Goal: Transaction & Acquisition: Purchase product/service

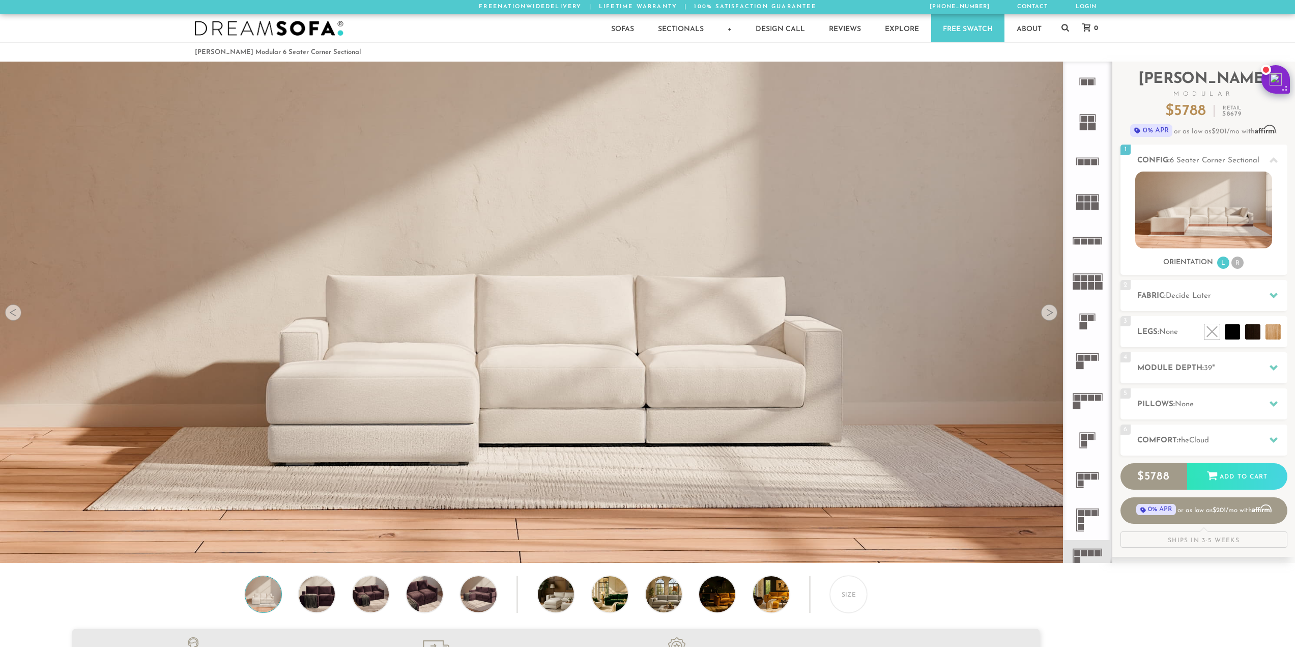
scroll to position [12989, 1288]
click at [1233, 298] on h2 "Fabric: Decide Later" at bounding box center [1213, 296] width 150 height 12
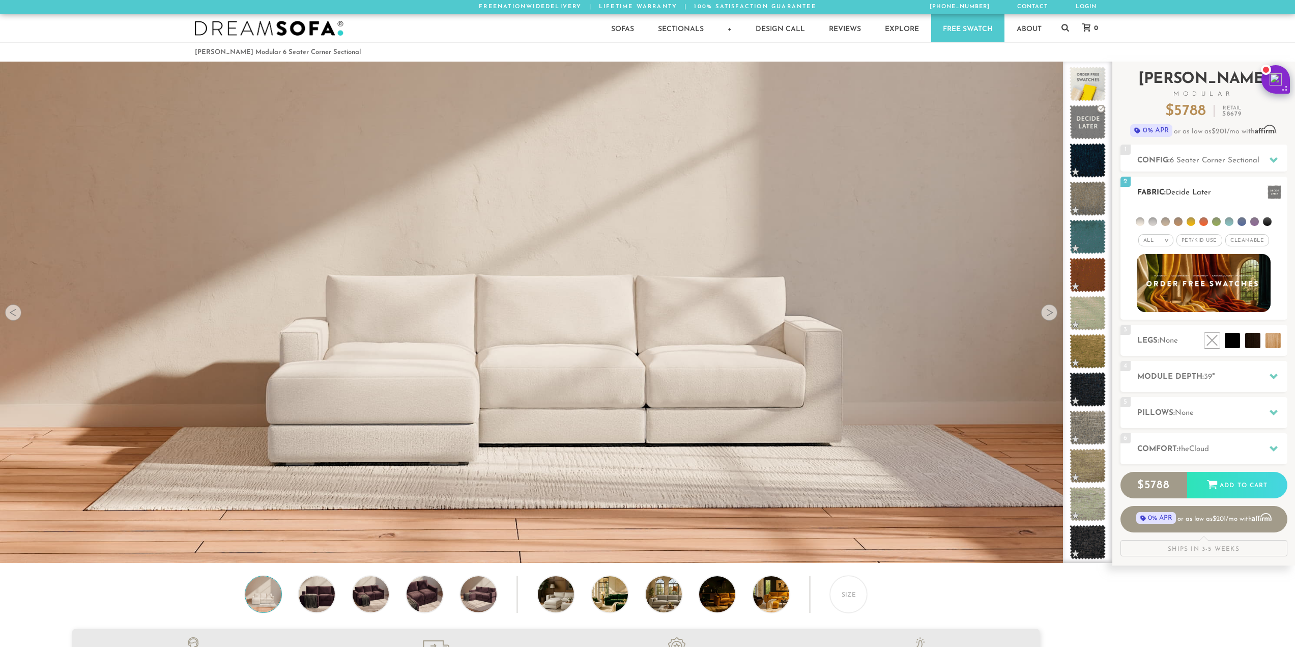
click at [1222, 189] on h2 "Fabric: Decide Later" at bounding box center [1213, 193] width 150 height 12
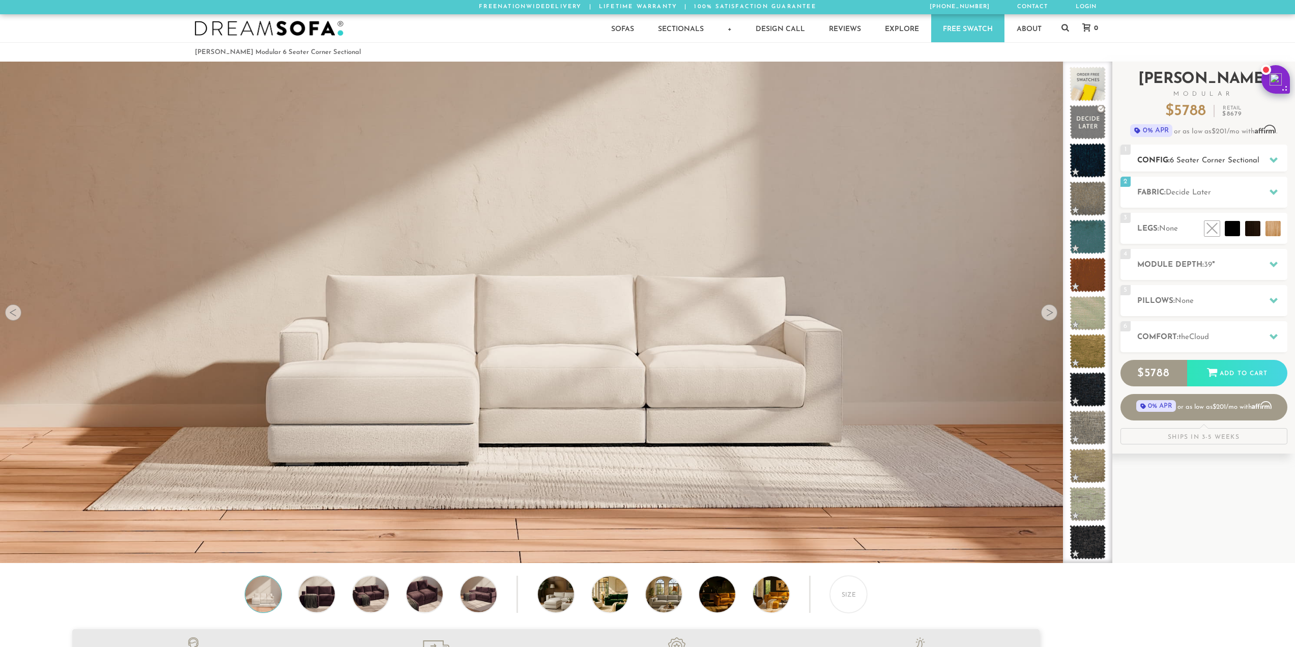
click at [1237, 157] on span "6 Seater Corner Sectional" at bounding box center [1215, 161] width 90 height 8
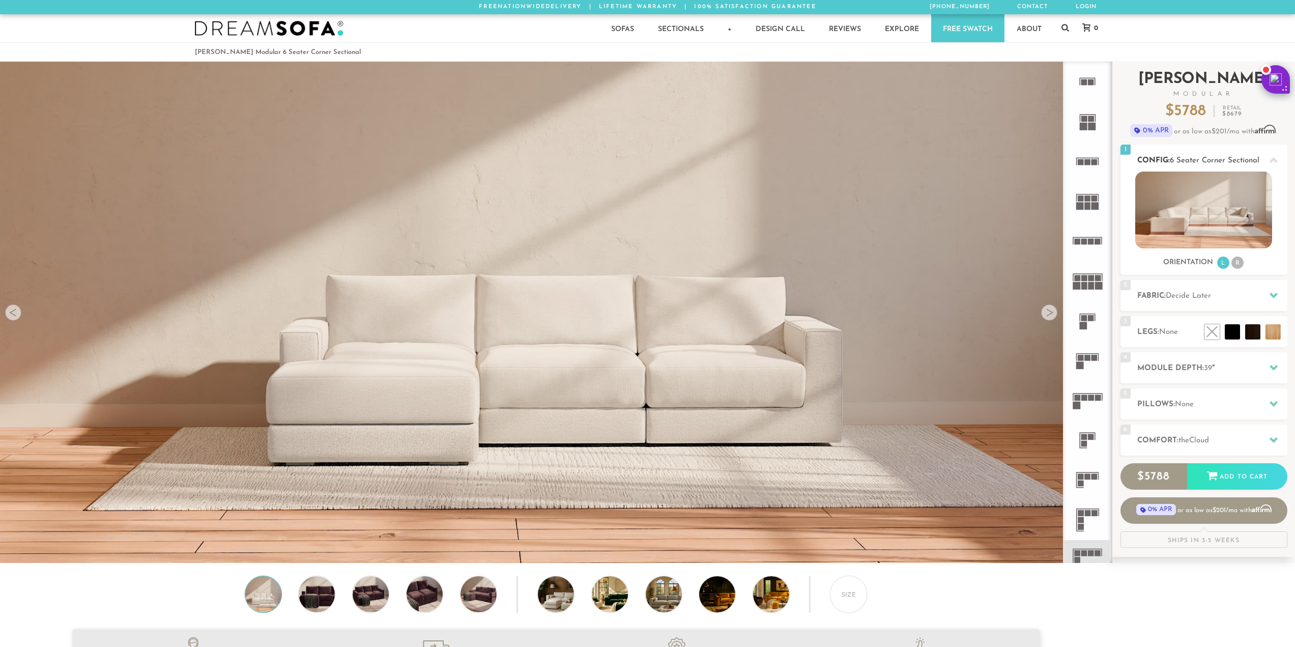
click at [1238, 265] on li "R" at bounding box center [1238, 263] width 12 height 12
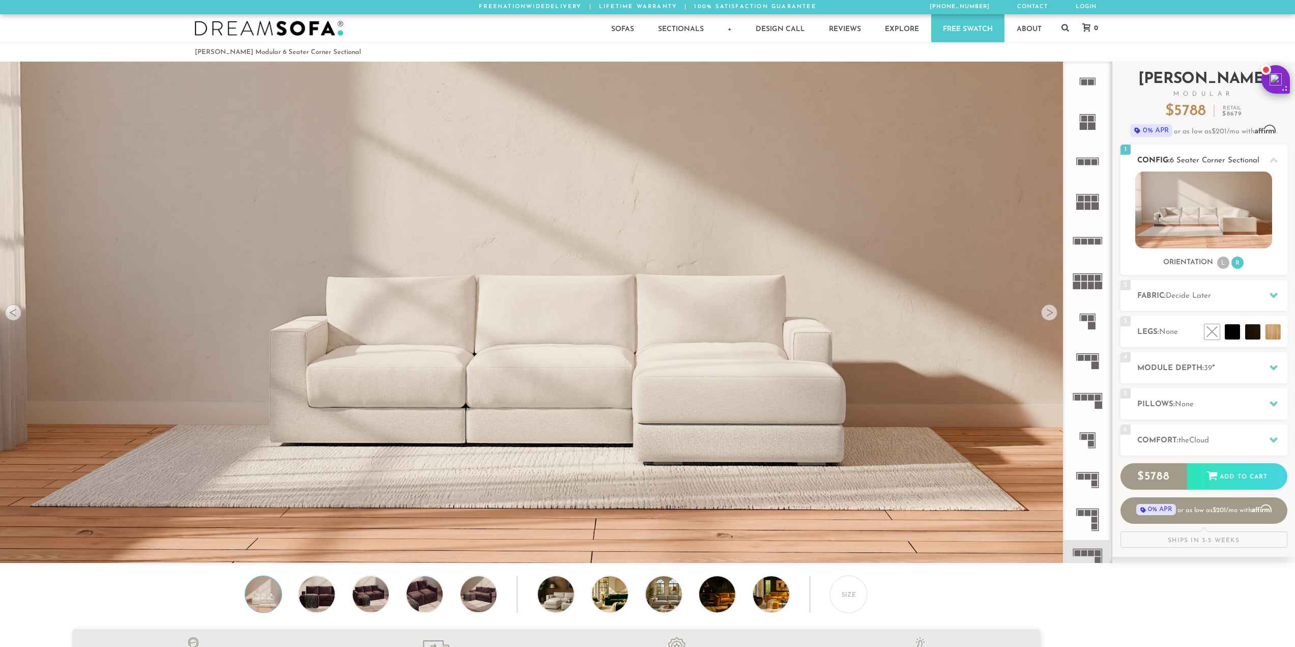
click at [1219, 264] on li "L" at bounding box center [1223, 263] width 12 height 12
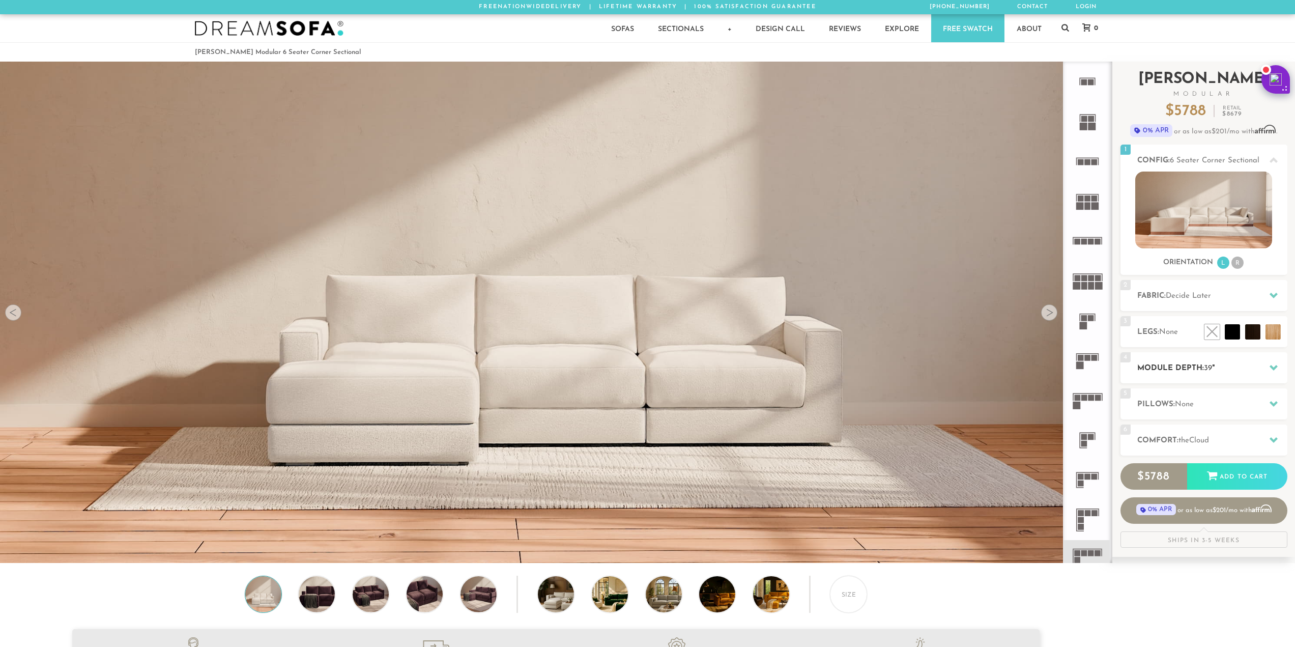
click at [1281, 363] on div at bounding box center [1273, 367] width 21 height 21
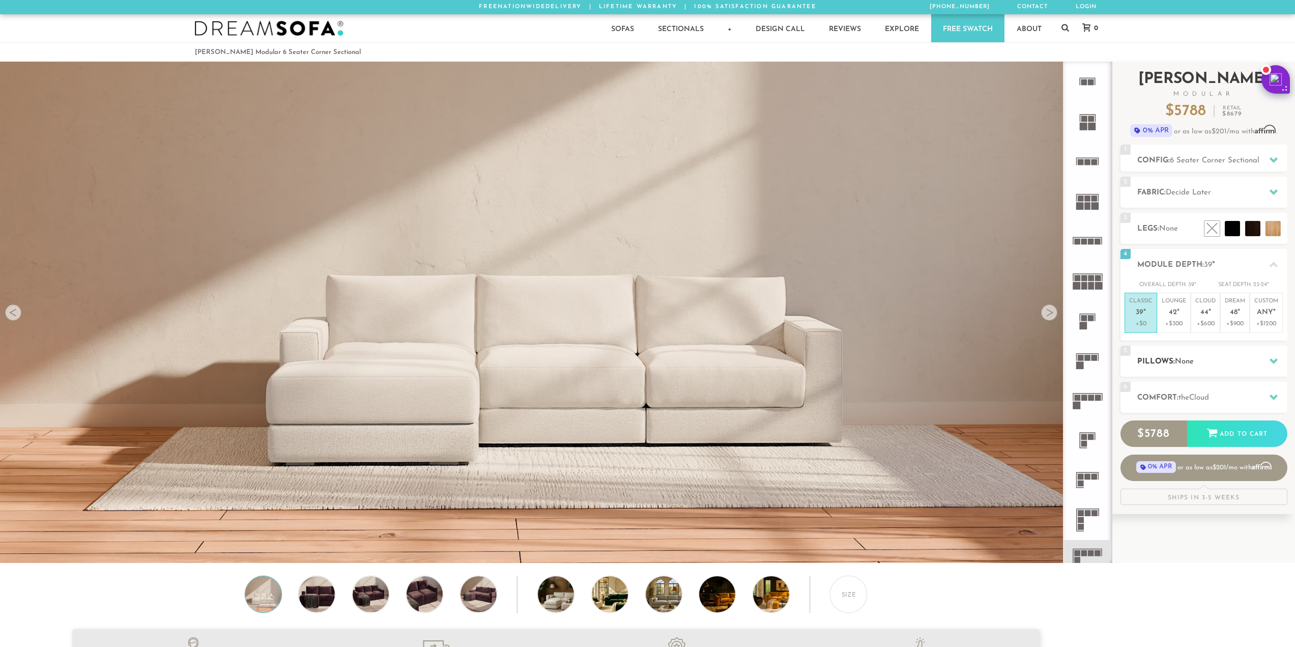
click at [1274, 365] on div at bounding box center [1273, 361] width 21 height 21
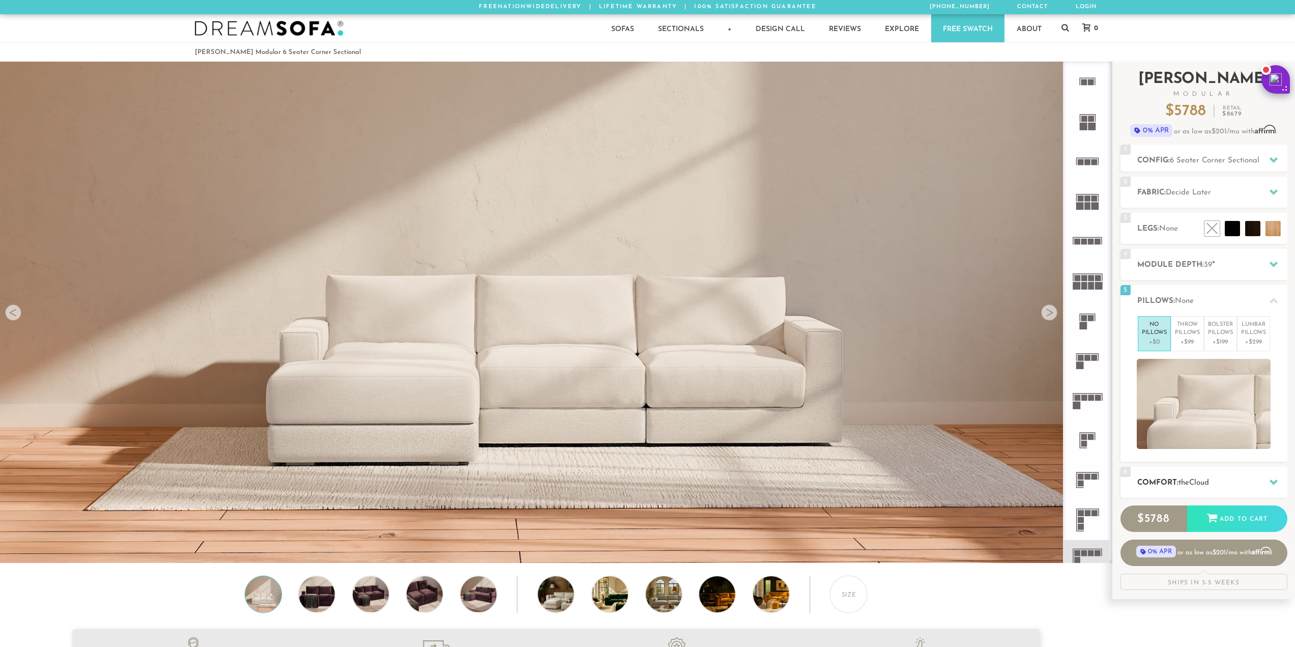
click at [1274, 484] on icon at bounding box center [1274, 482] width 8 height 6
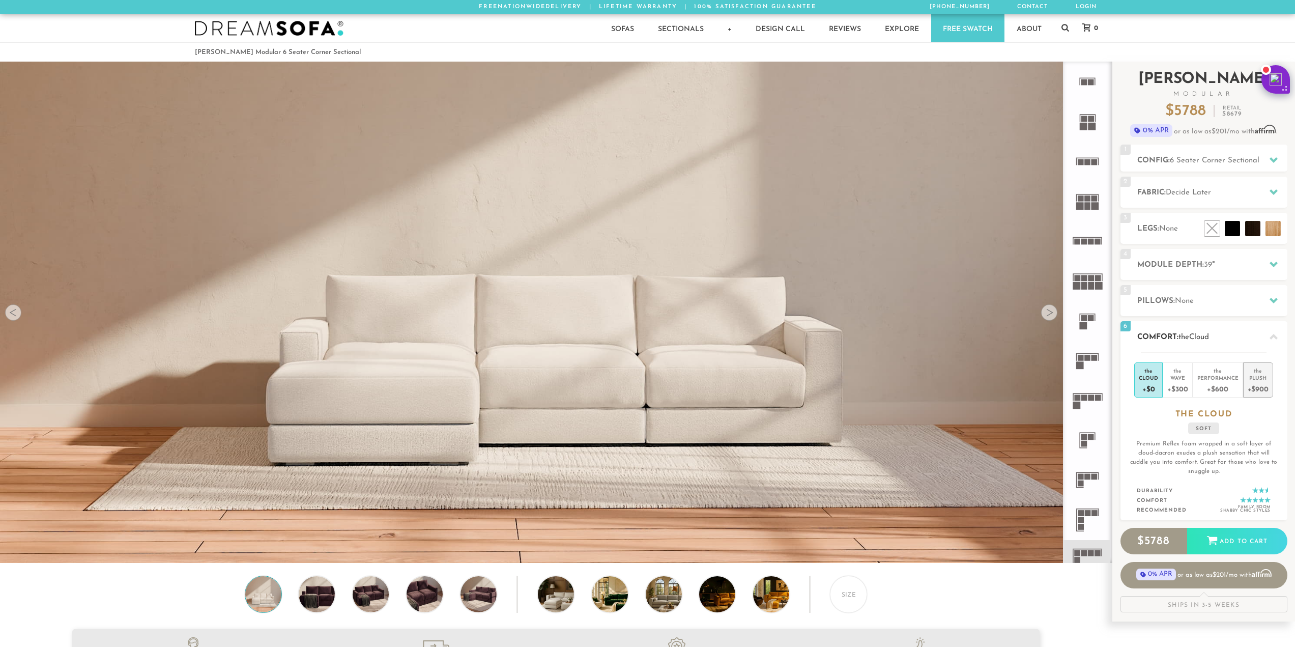
click at [1259, 386] on div "+$900" at bounding box center [1258, 388] width 21 height 15
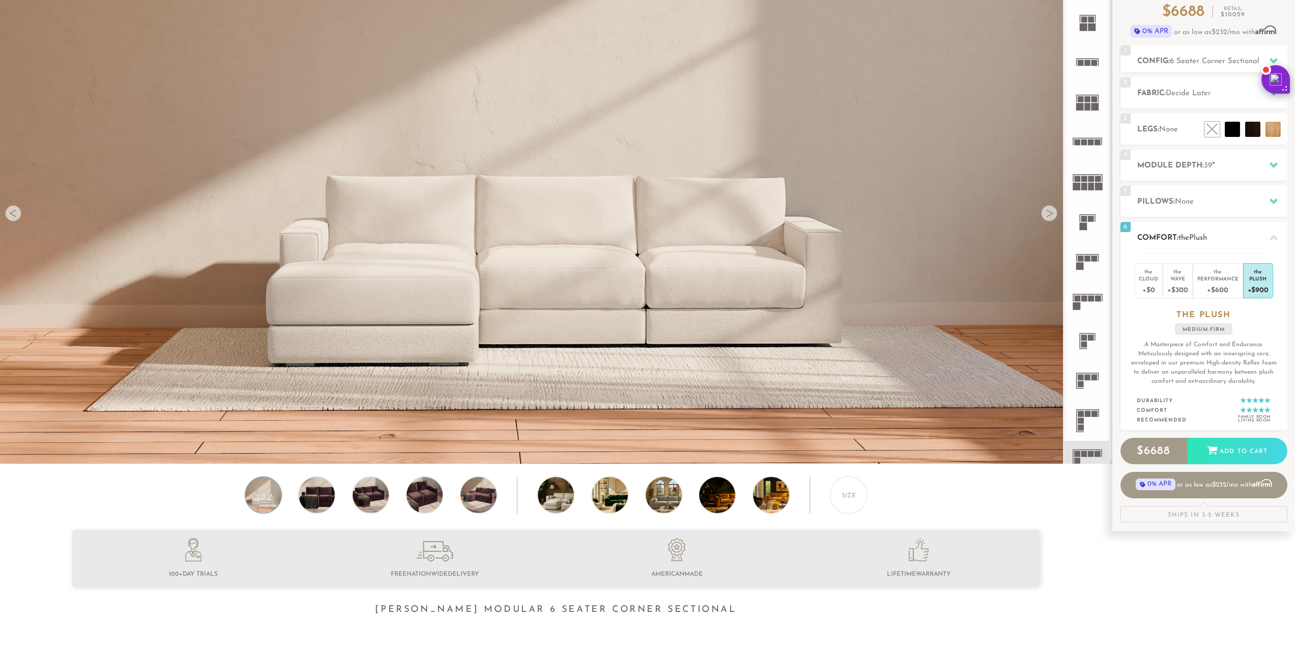
scroll to position [102, 0]
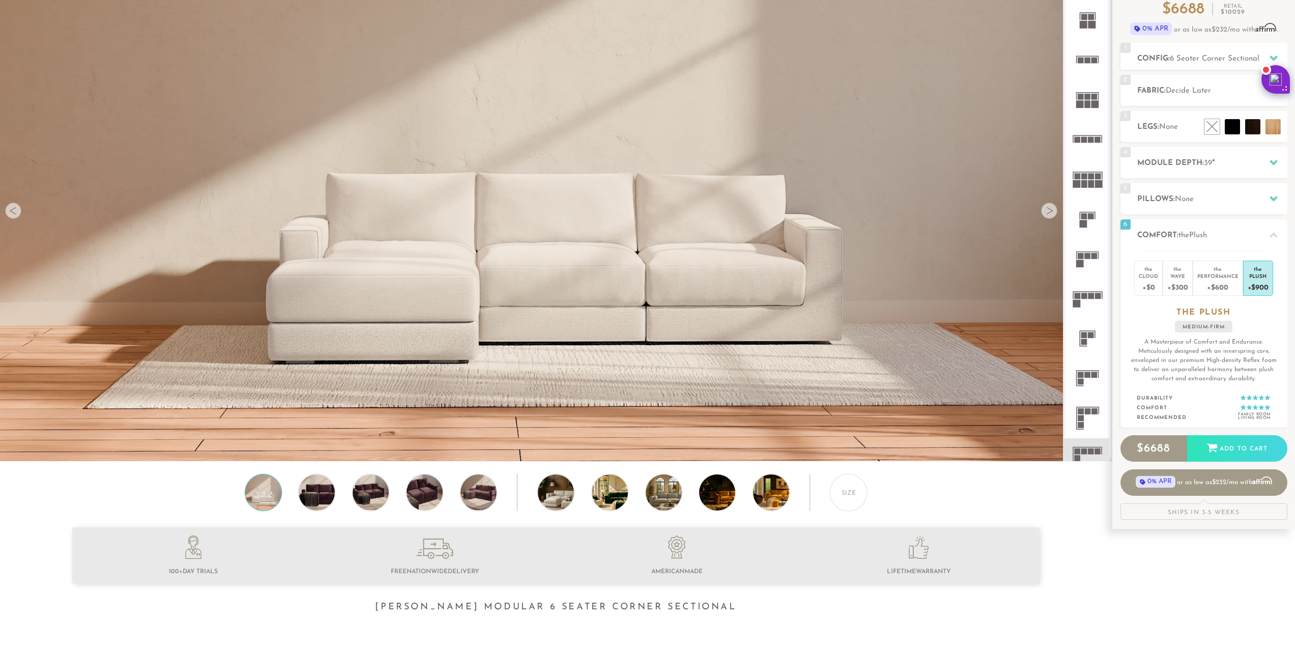
click at [336, 502] on div "Size" at bounding box center [556, 495] width 1112 height 42
click at [416, 498] on img at bounding box center [424, 492] width 43 height 36
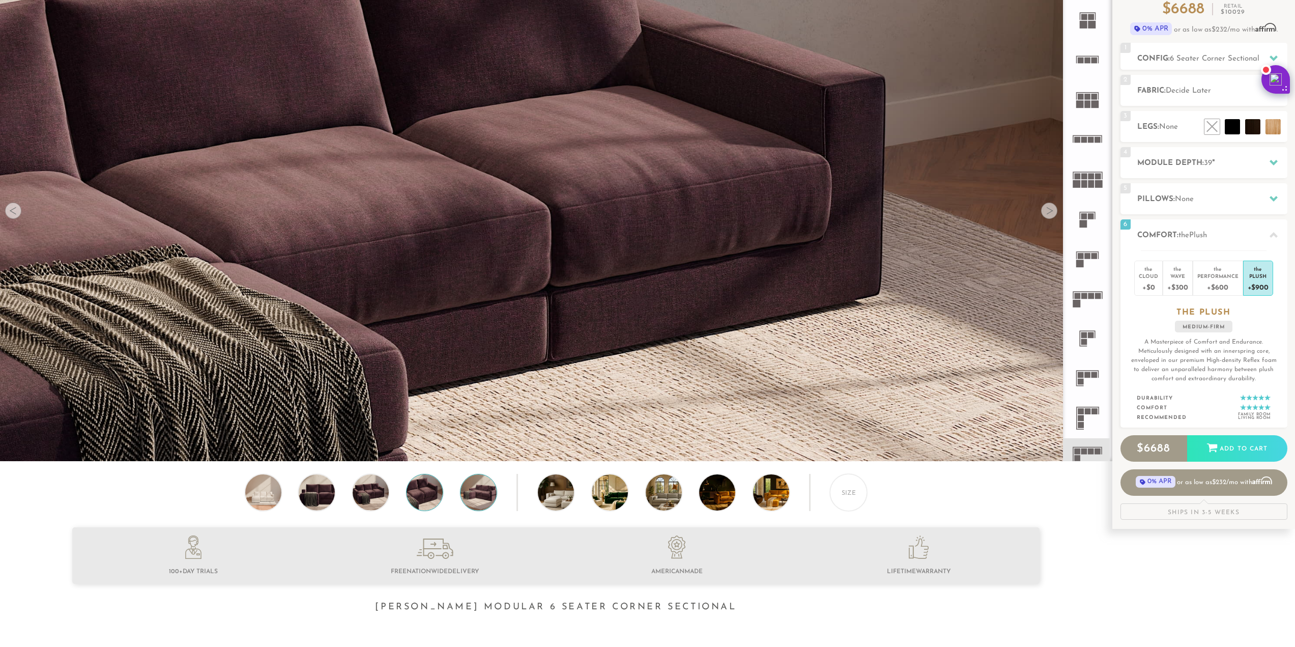
click at [483, 498] on img at bounding box center [478, 492] width 43 height 36
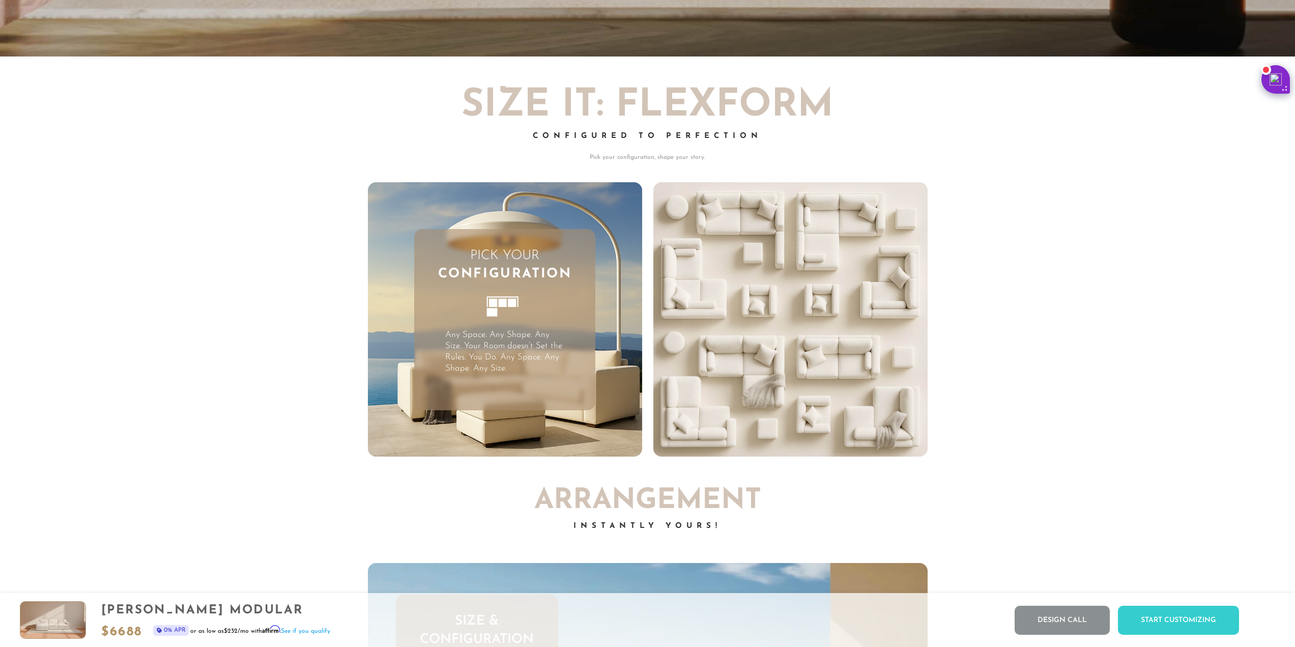
scroll to position [3588, 0]
